Goal: Task Accomplishment & Management: Manage account settings

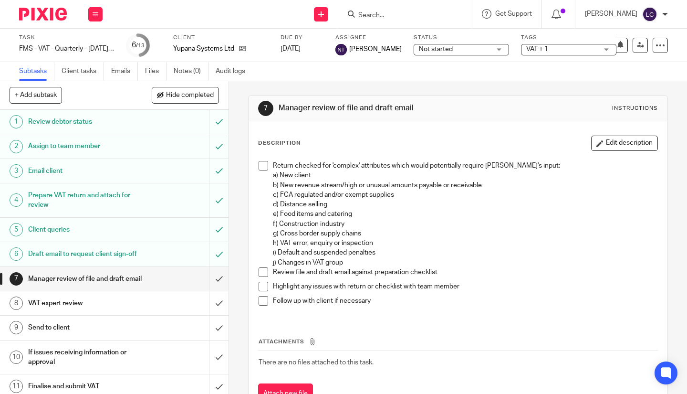
click at [473, 47] on span "Not started" at bounding box center [455, 49] width 72 height 10
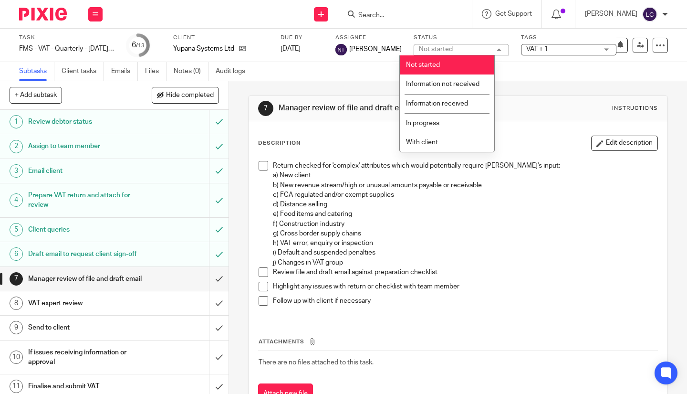
click at [568, 48] on span "VAT + 1" at bounding box center [562, 49] width 72 height 10
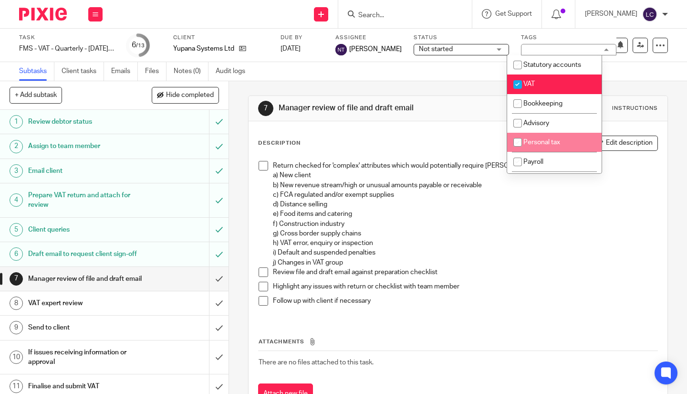
scroll to position [143, 0]
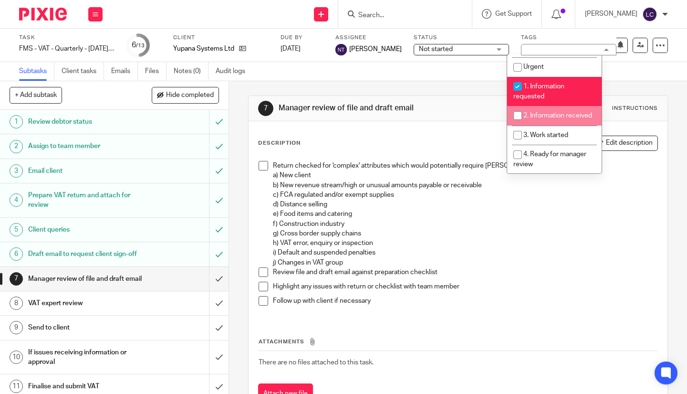
click at [517, 113] on input "checkbox" at bounding box center [518, 115] width 18 height 18
checkbox input "true"
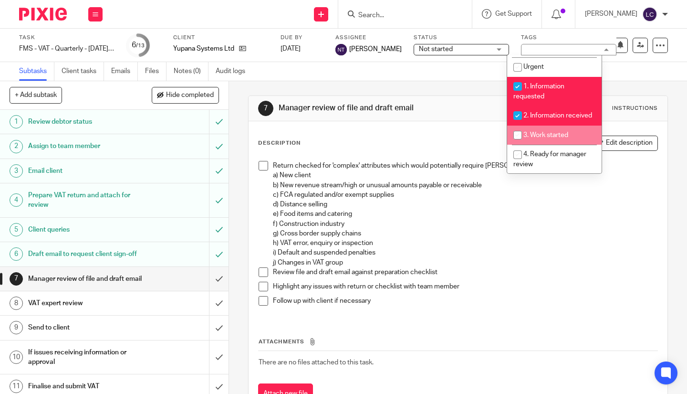
click at [523, 144] on input "checkbox" at bounding box center [518, 135] width 18 height 18
checkbox input "true"
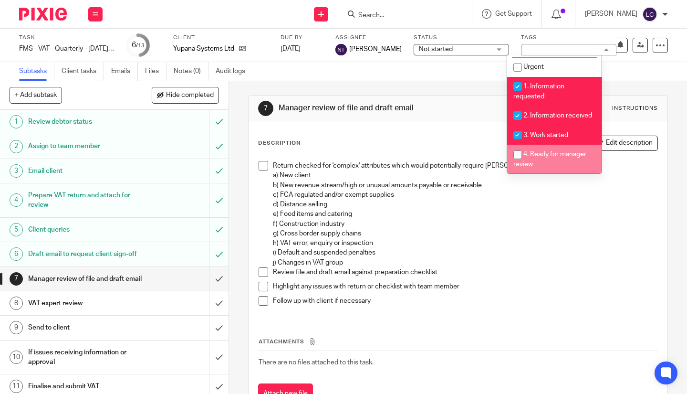
click at [518, 160] on input "checkbox" at bounding box center [518, 154] width 18 height 18
checkbox input "true"
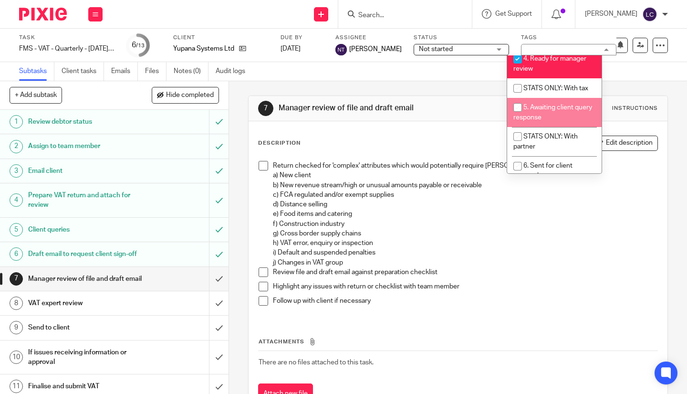
click at [519, 114] on input "checkbox" at bounding box center [518, 107] width 18 height 18
checkbox input "true"
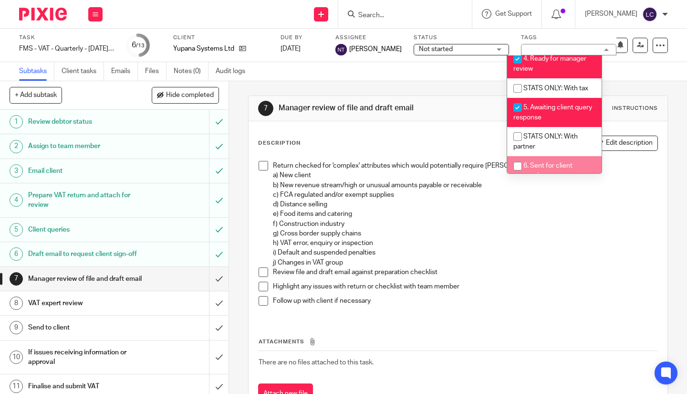
scroll to position [334, 0]
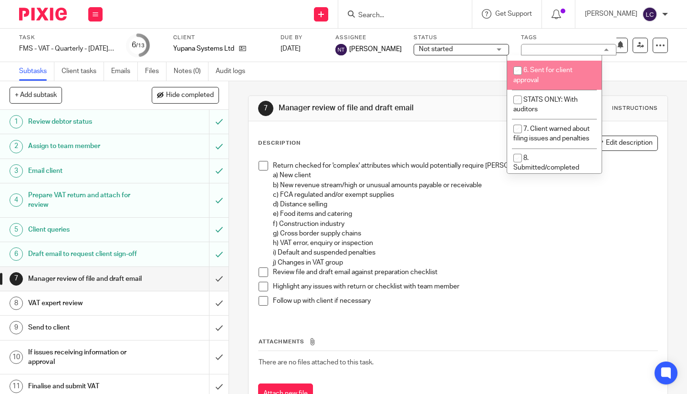
click at [520, 80] on input "checkbox" at bounding box center [518, 71] width 18 height 18
checkbox input "true"
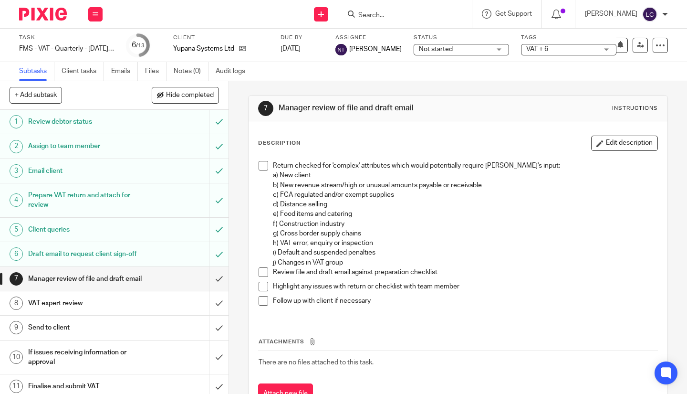
drag, startPoint x: 542, startPoint y: 249, endPoint x: 303, endPoint y: 265, distance: 240.0
click at [542, 249] on p "Return checked for 'complex' attributes which would potentially require Andrew'…" at bounding box center [465, 209] width 384 height 97
click at [121, 257] on h1 "Draft email to request client sign-off" at bounding box center [85, 254] width 114 height 14
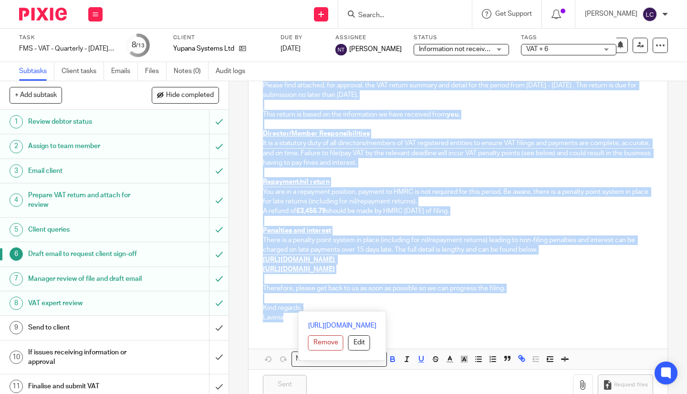
scroll to position [159, 0]
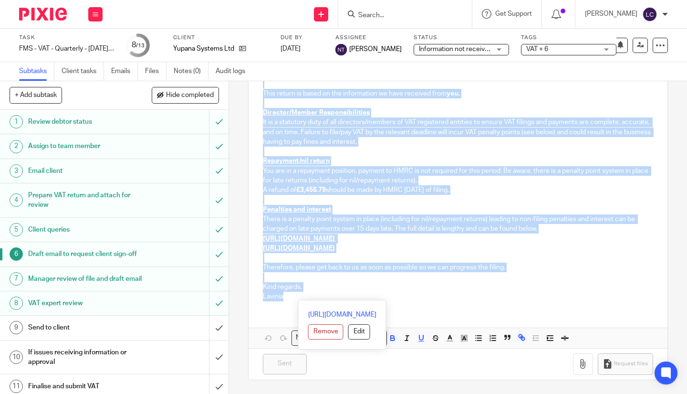
drag, startPoint x: 258, startPoint y: 154, endPoint x: 431, endPoint y: 310, distance: 233.4
click at [431, 310] on div "Hi Laura, Please find attached, for approval, the VAT return summary and detail…" at bounding box center [458, 189] width 419 height 317
copy div "Hi Laura, Please find attached, for approval, the VAT return summary and detail…"
click at [129, 334] on h1 "Send to client" at bounding box center [85, 327] width 114 height 14
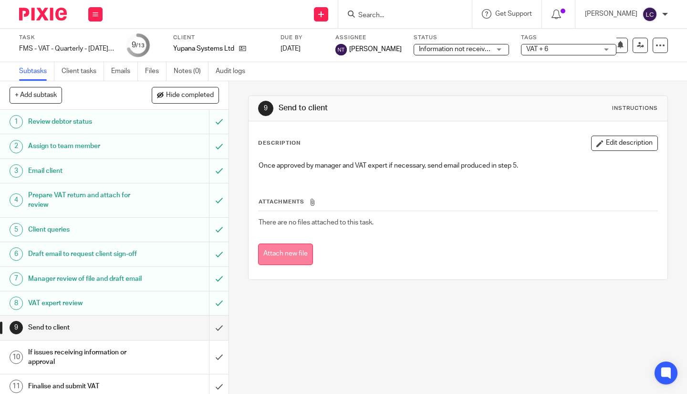
click at [297, 252] on button "Attach new file" at bounding box center [285, 253] width 55 height 21
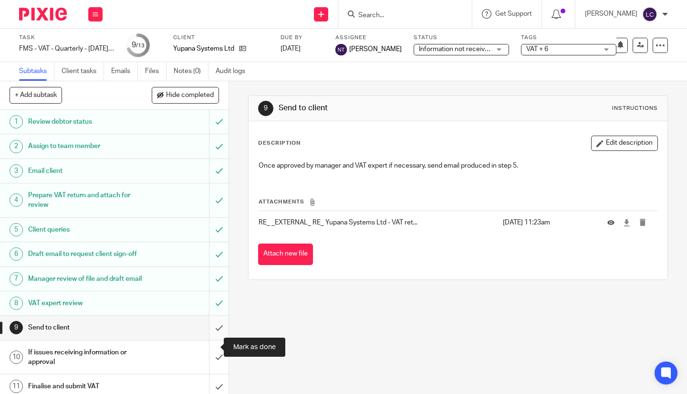
click at [213, 339] on input "submit" at bounding box center [114, 327] width 229 height 24
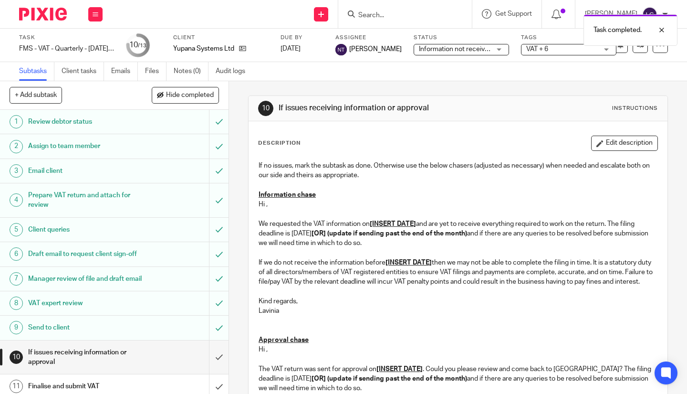
click at [462, 49] on span "Information not received" at bounding box center [455, 49] width 73 height 7
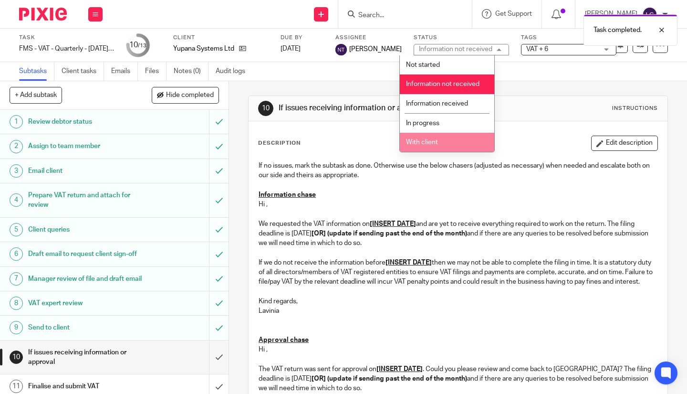
click at [442, 143] on li "With client" at bounding box center [447, 143] width 94 height 20
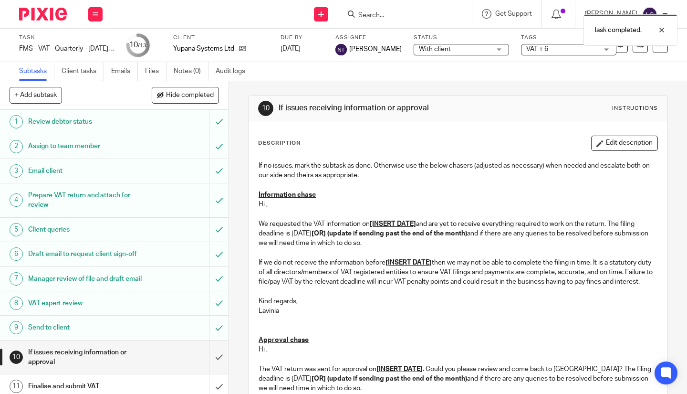
click at [541, 48] on span "VAT + 6" at bounding box center [562, 49] width 72 height 10
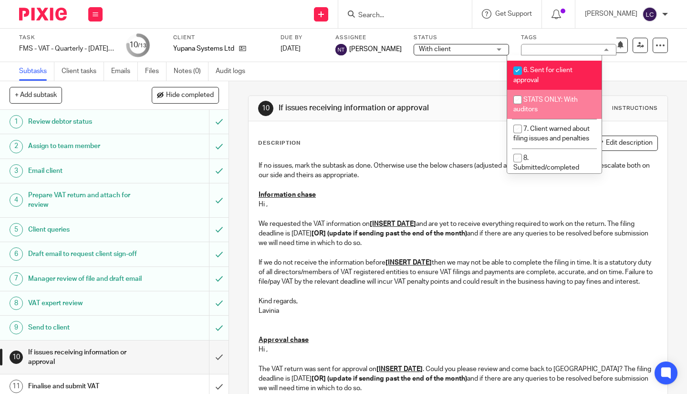
scroll to position [358, 0]
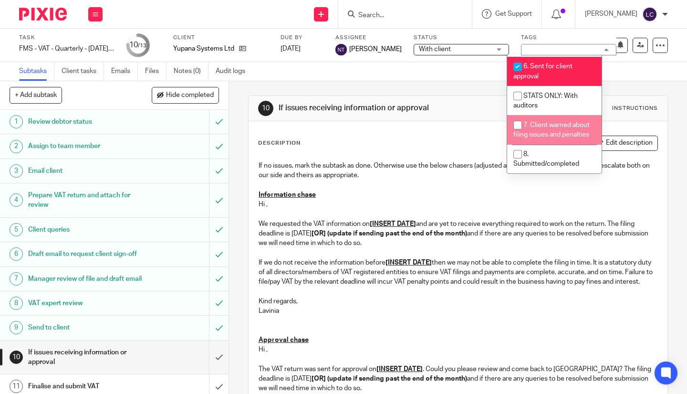
click at [413, 208] on p "Hi ," at bounding box center [458, 204] width 399 height 10
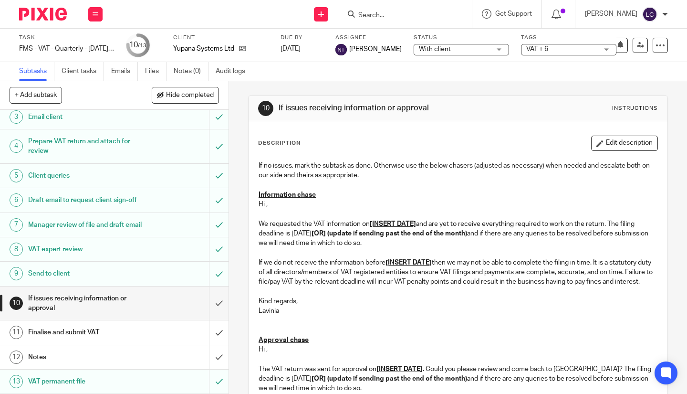
scroll to position [191, 0]
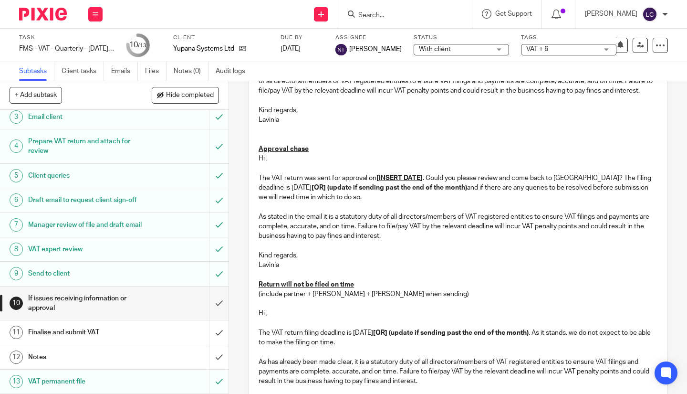
click at [43, 20] on img at bounding box center [43, 14] width 48 height 13
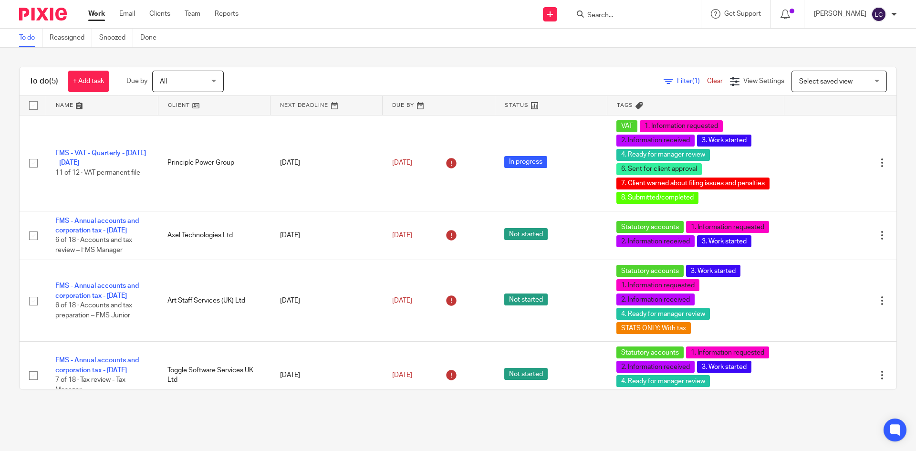
click at [603, 15] on input "Search" at bounding box center [629, 15] width 86 height 9
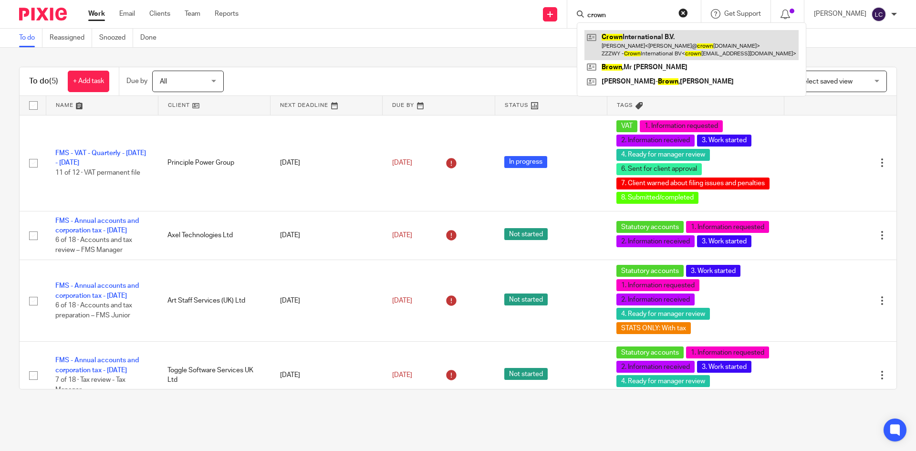
type input "crown"
click at [625, 36] on link at bounding box center [691, 45] width 214 height 30
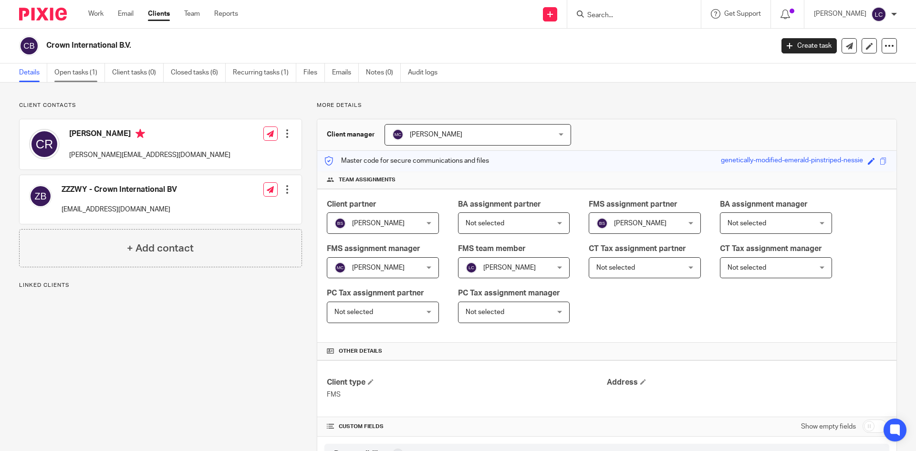
click at [79, 75] on link "Open tasks (1)" at bounding box center [79, 72] width 51 height 19
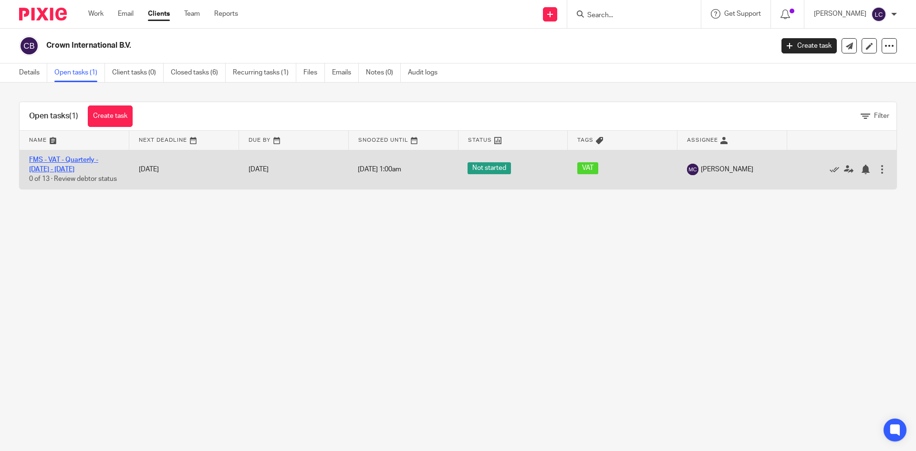
click at [48, 157] on link "FMS - VAT - Quarterly - [DATE] - [DATE]" at bounding box center [63, 164] width 69 height 16
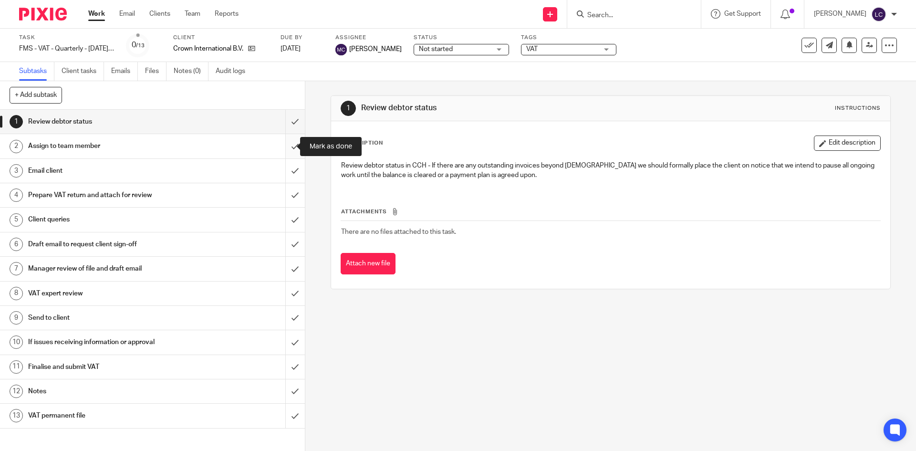
click at [286, 141] on input "submit" at bounding box center [152, 146] width 305 height 24
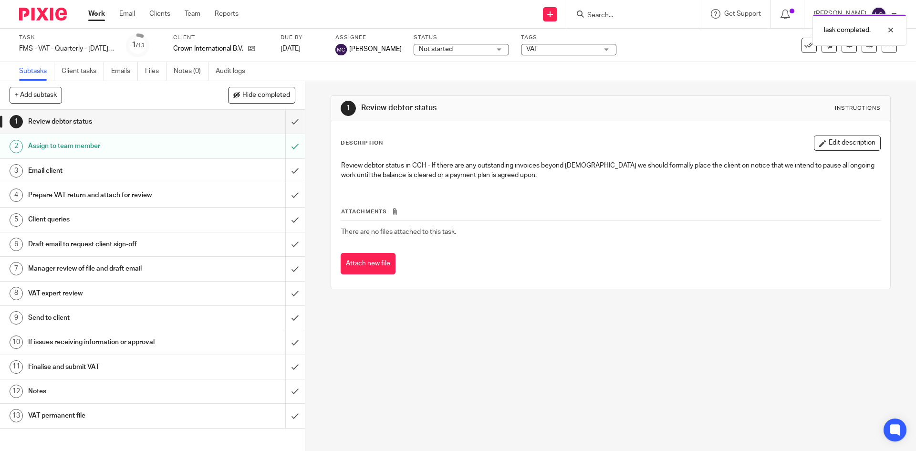
click at [178, 164] on h1 "Email client" at bounding box center [110, 171] width 165 height 14
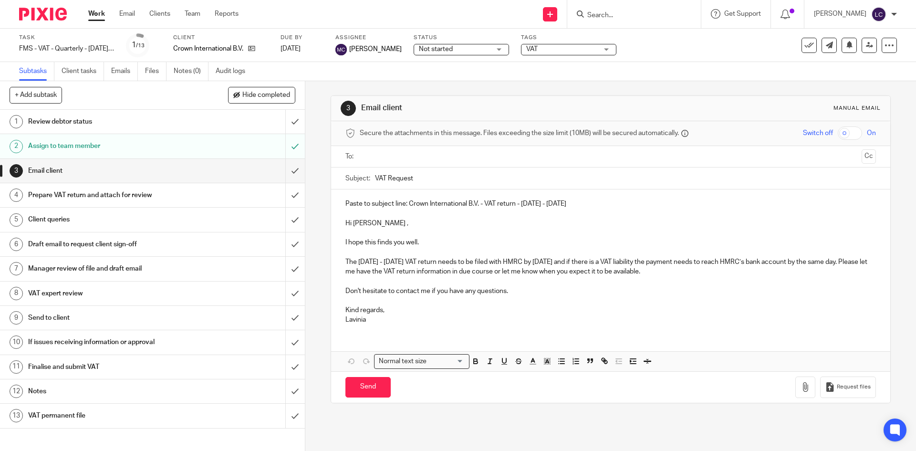
drag, startPoint x: 558, startPoint y: 202, endPoint x: 408, endPoint y: 205, distance: 149.8
click at [408, 205] on p "Paste to subject line: Crown International B.V. - VAT return - [DATE] - [DATE]" at bounding box center [610, 204] width 530 height 10
copy p "Crown International B.V. - VAT return - [DATE] - [DATE]"
click at [390, 229] on p at bounding box center [610, 233] width 530 height 10
click at [482, 299] on p at bounding box center [610, 301] width 530 height 10
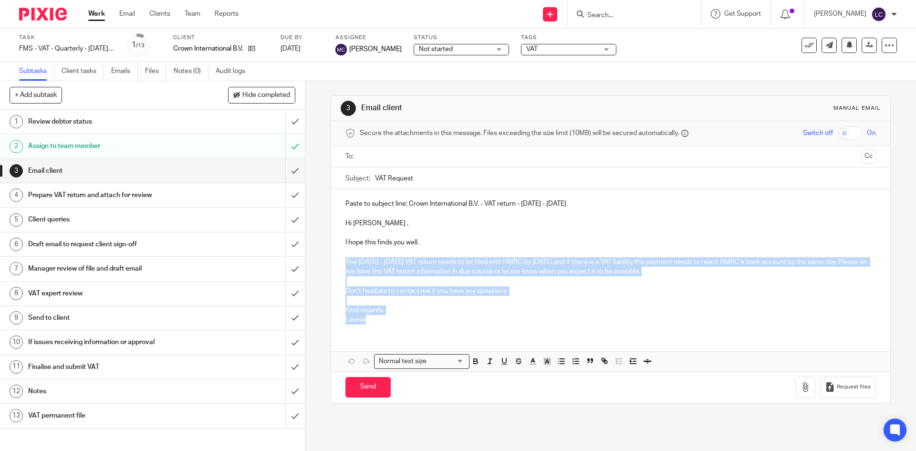
drag, startPoint x: 368, startPoint y: 322, endPoint x: 341, endPoint y: 263, distance: 65.5
click at [341, 263] on div "Paste to subject line: Crown International B.V. - VAT return - May - July, 2025…" at bounding box center [610, 260] width 559 height 142
copy div "The May - July, 2025 VAT return needs to be filed with HMRC by 7th September an…"
click at [285, 166] on input "submit" at bounding box center [152, 171] width 305 height 24
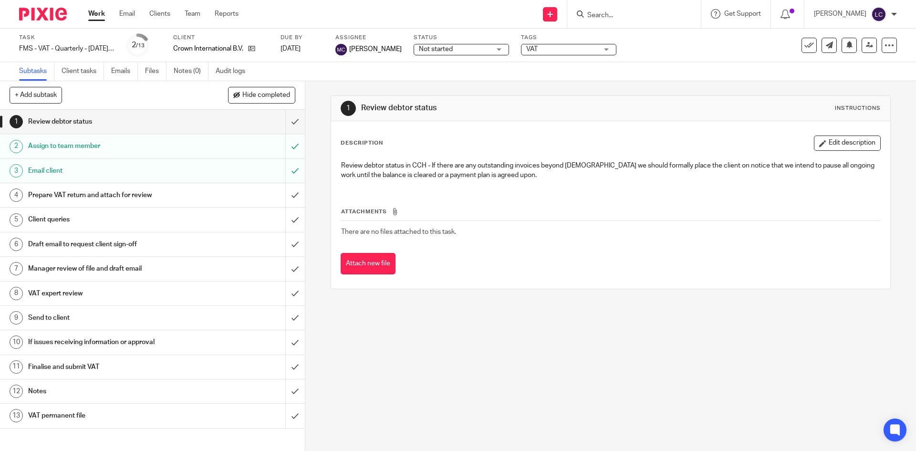
click at [34, 20] on img at bounding box center [43, 14] width 48 height 13
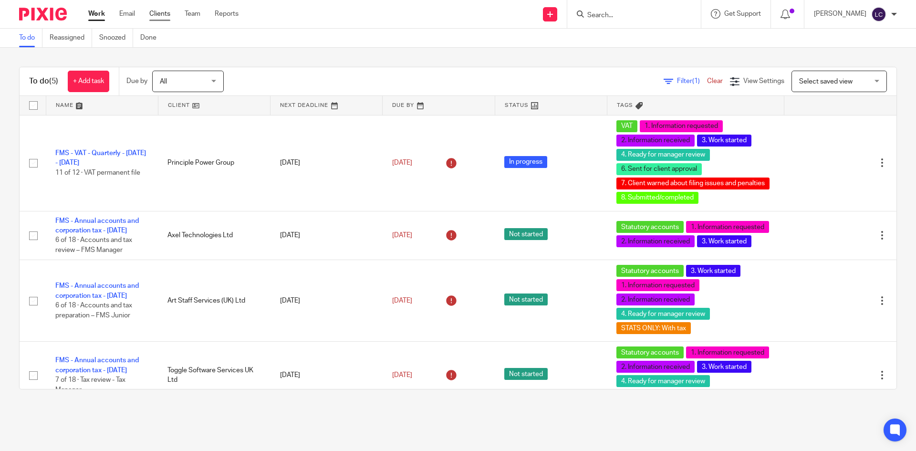
click at [163, 14] on link "Clients" at bounding box center [159, 14] width 21 height 10
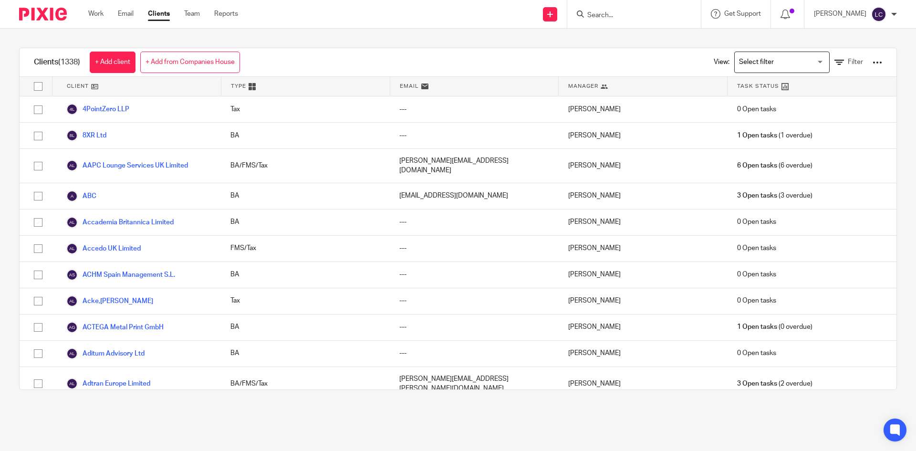
click at [737, 65] on input "Search for option" at bounding box center [780, 62] width 88 height 17
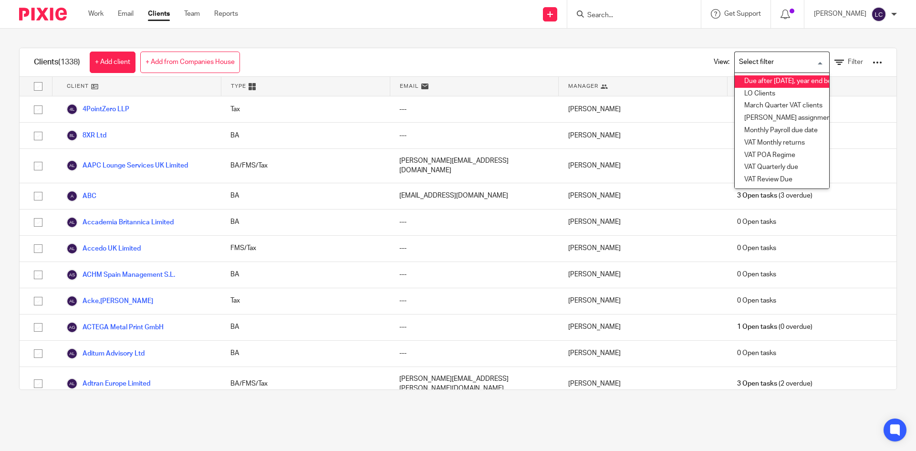
click at [655, 61] on div "Clients (1338) + Add client + Add from Companies House View: Loading... Due aft…" at bounding box center [458, 62] width 877 height 29
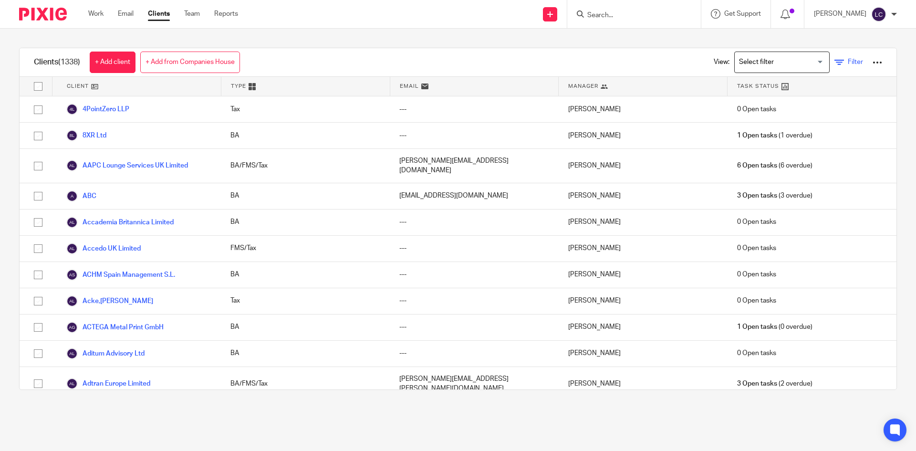
click at [848, 60] on span "Filter" at bounding box center [855, 62] width 15 height 7
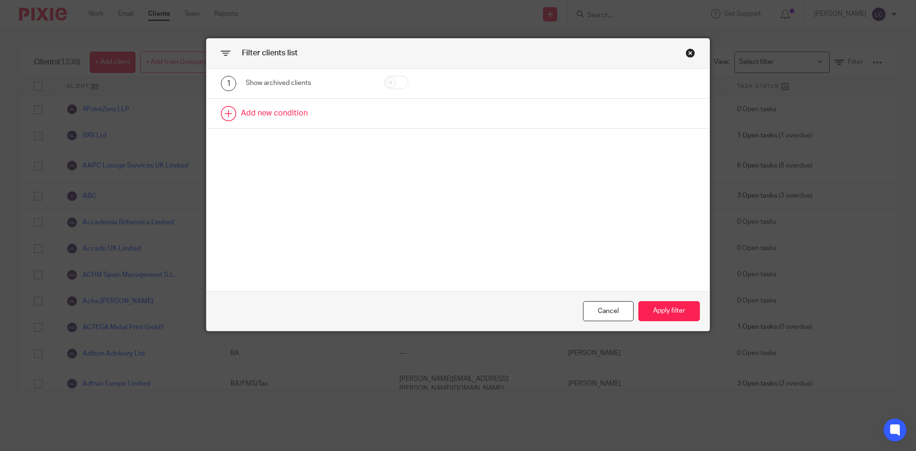
click at [346, 114] on link at bounding box center [458, 114] width 503 height 30
click at [307, 124] on div "Field" at bounding box center [299, 116] width 92 height 20
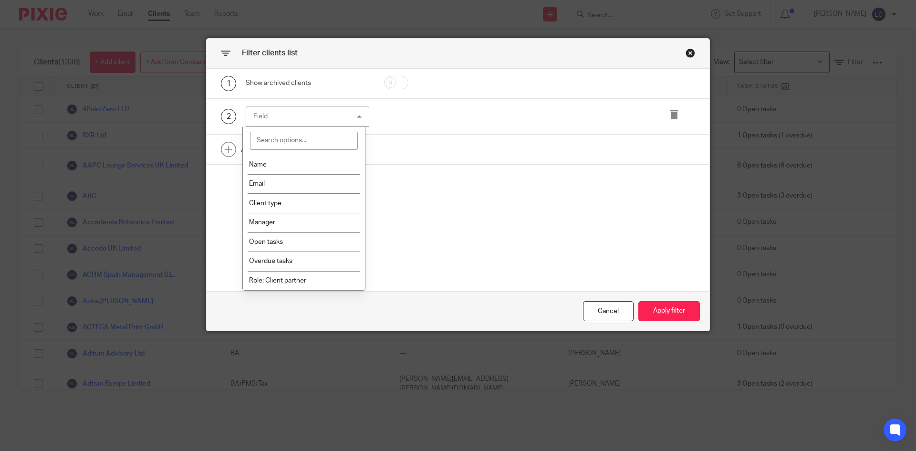
scroll to position [143, 0]
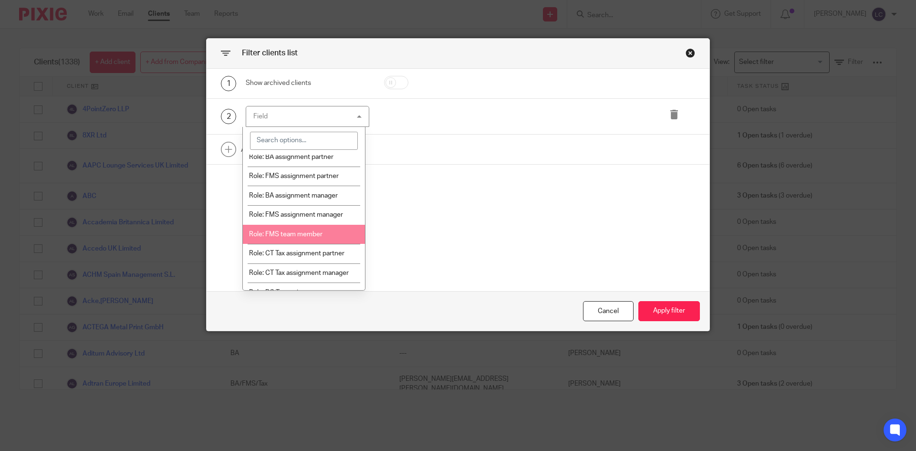
click at [310, 233] on span "Role: FMS team member" at bounding box center [285, 234] width 73 height 7
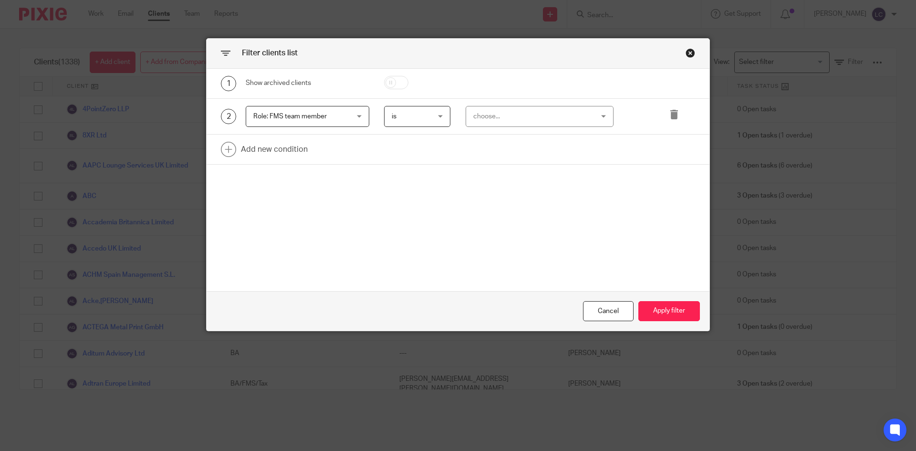
click at [502, 114] on div "choose..." at bounding box center [529, 116] width 112 height 20
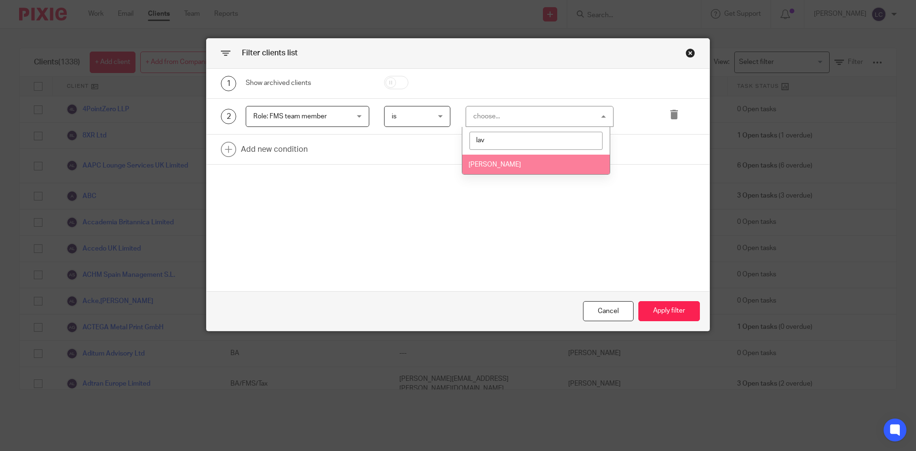
type input "lav"
click at [538, 169] on li "[PERSON_NAME]" at bounding box center [535, 165] width 147 height 20
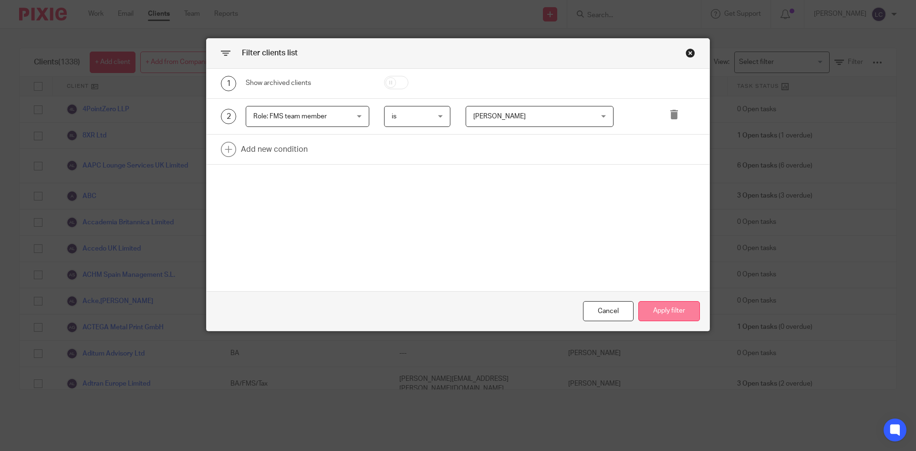
click at [673, 310] on button "Apply filter" at bounding box center [669, 311] width 62 height 21
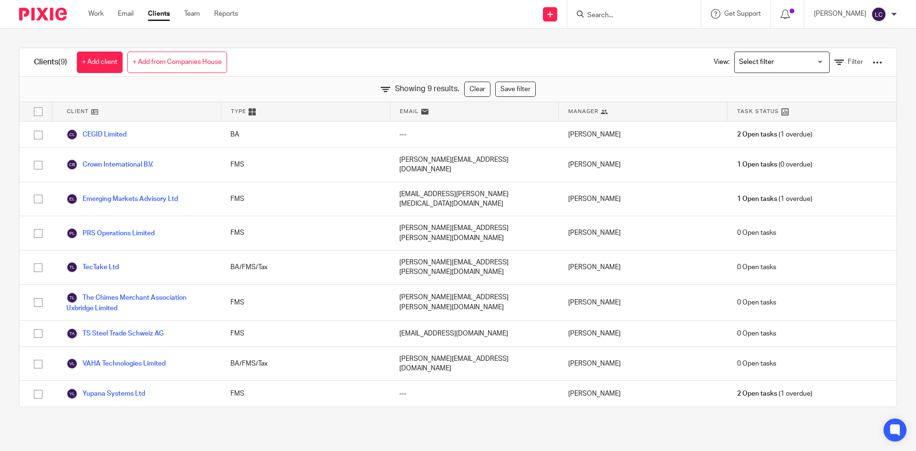
click at [44, 10] on img at bounding box center [43, 14] width 48 height 13
